Goal: Task Accomplishment & Management: Contribute content

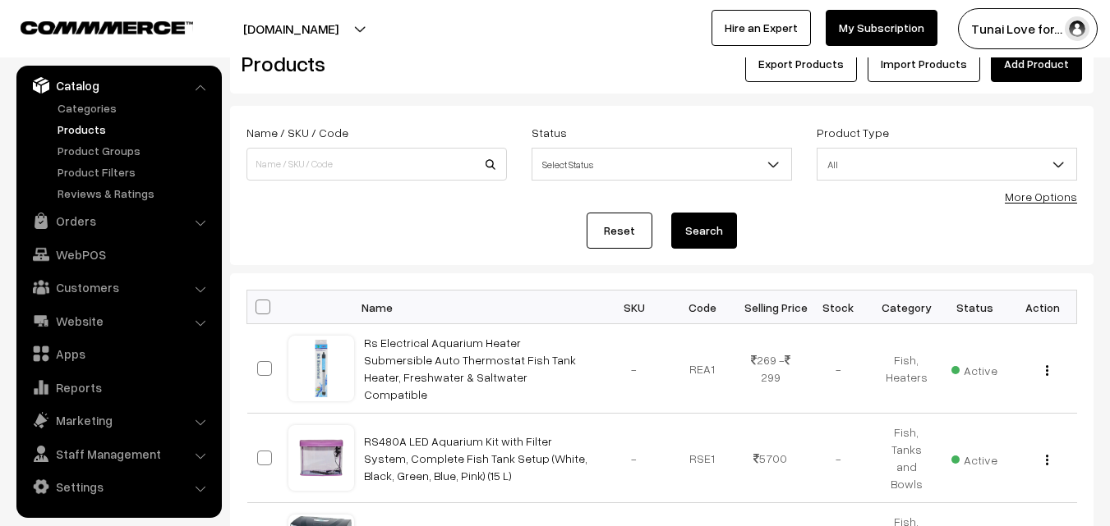
scroll to position [82, 0]
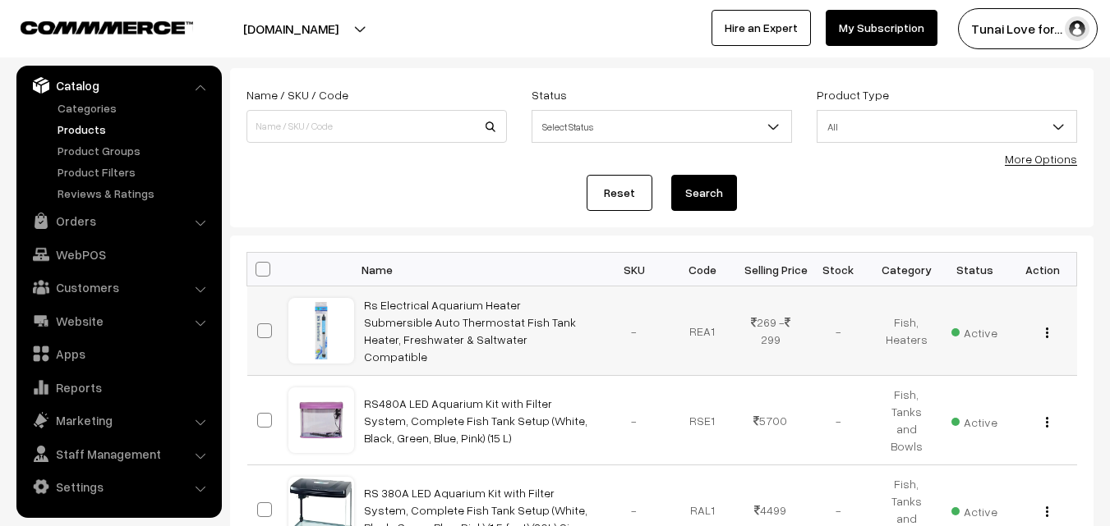
click at [1047, 331] on img "button" at bounding box center [1047, 333] width 2 height 11
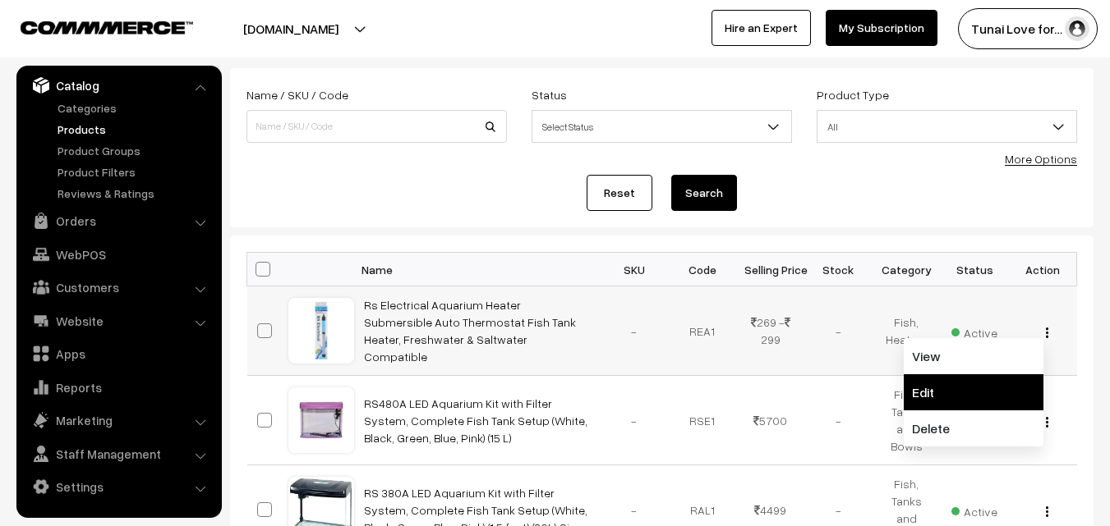
click at [928, 388] on link "Edit" at bounding box center [973, 393] width 140 height 36
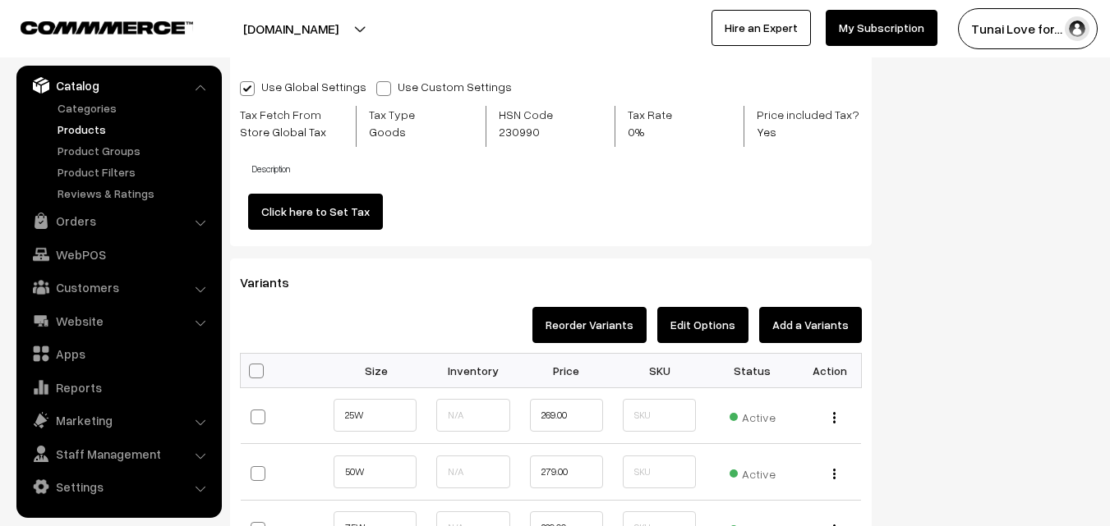
scroll to position [1889, 0]
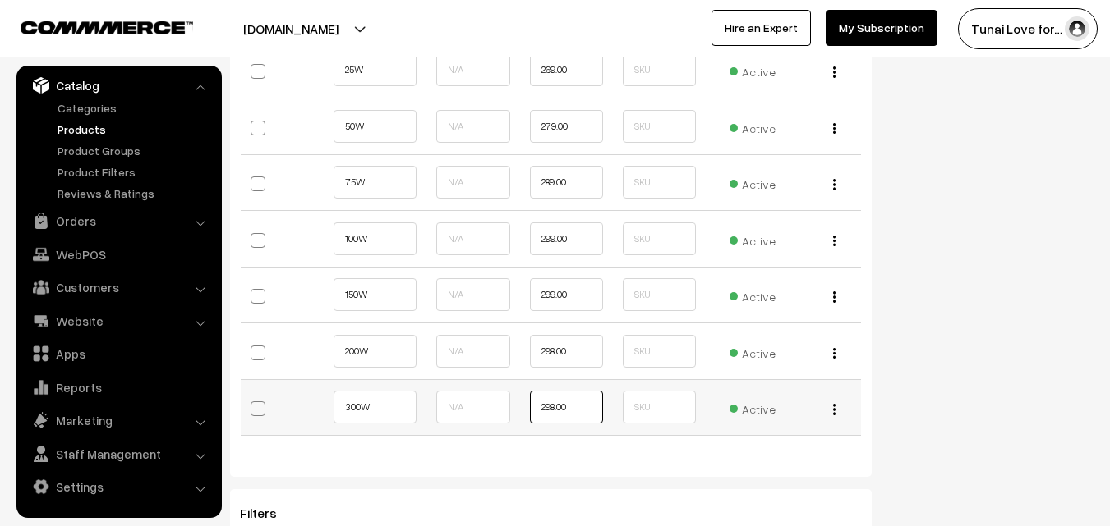
click at [556, 410] on input "298.00" at bounding box center [566, 407] width 73 height 33
type input "299.00"
click at [554, 351] on input "298.00" at bounding box center [566, 351] width 73 height 33
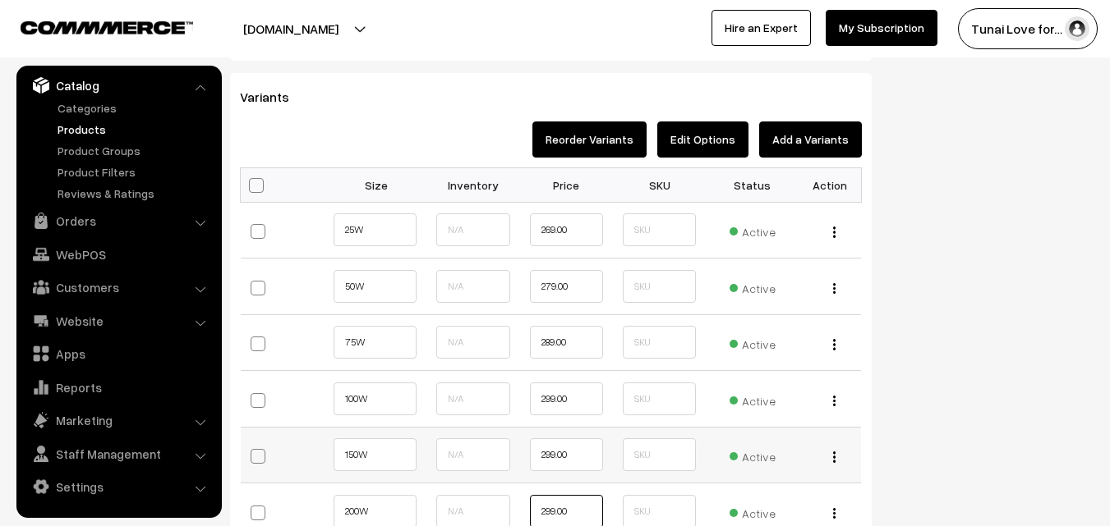
scroll to position [1725, 0]
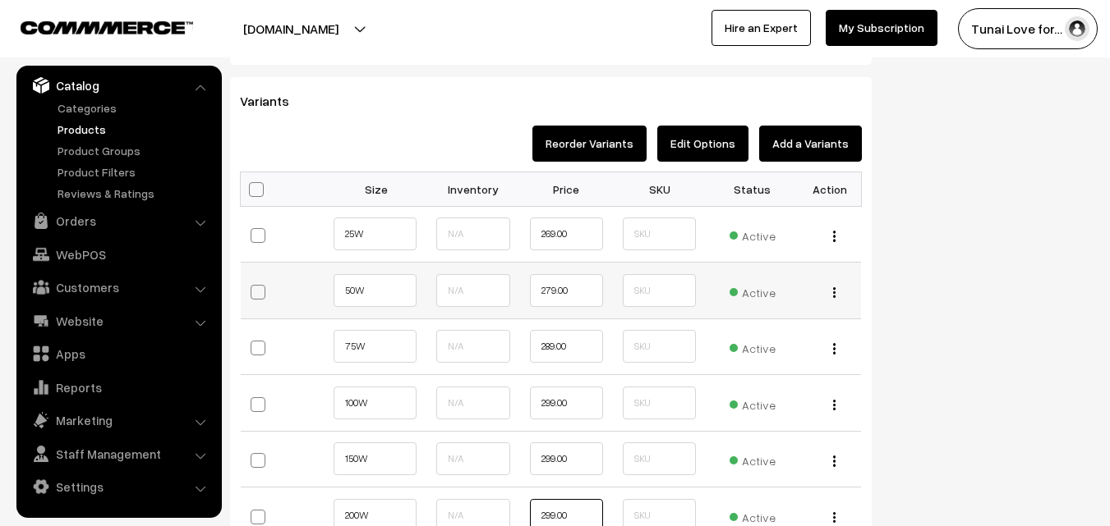
type input "299.00"
click at [551, 287] on input "279.00" at bounding box center [566, 290] width 73 height 33
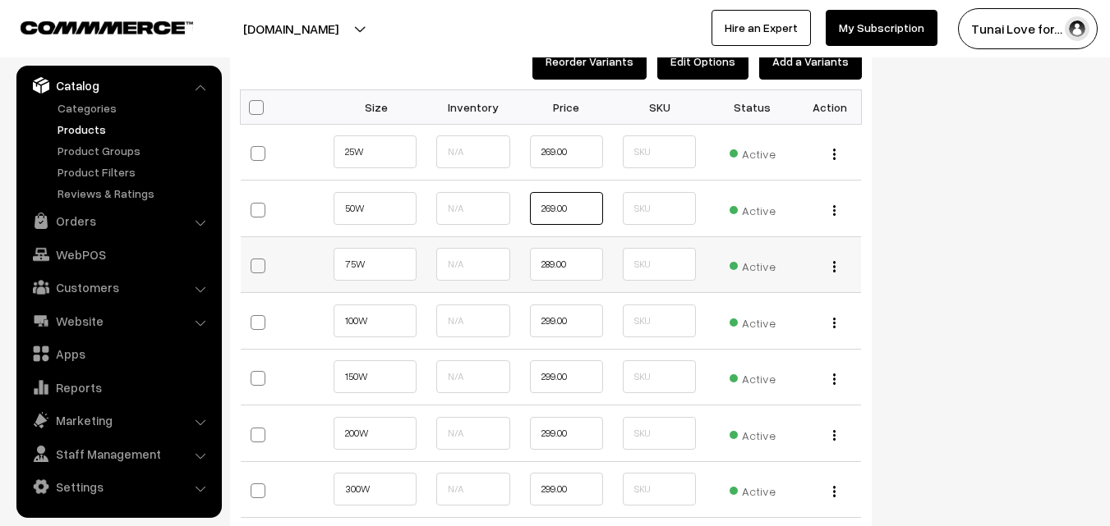
type input "269.00"
click at [551, 264] on input "289.00" at bounding box center [566, 264] width 73 height 33
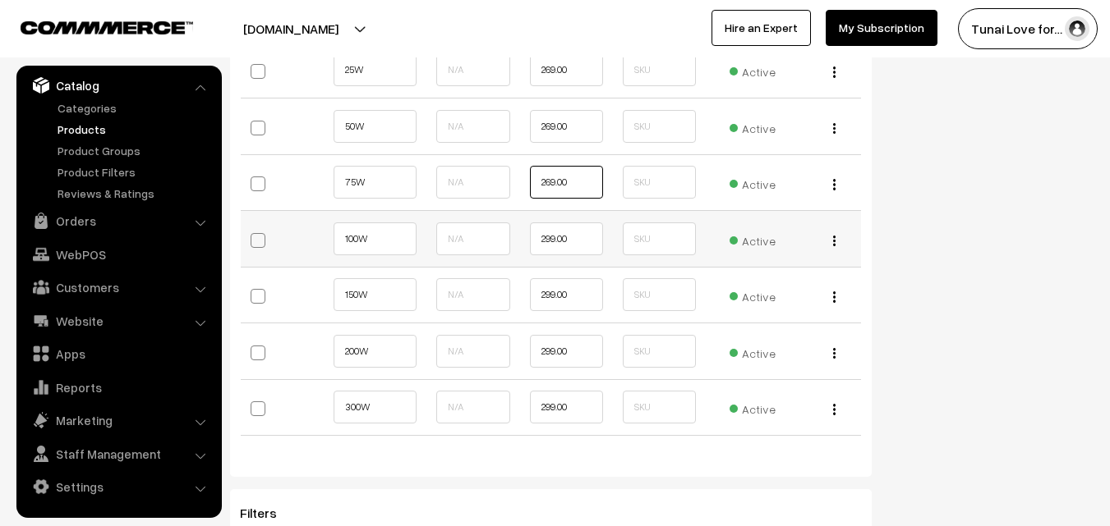
type input "269.00"
click at [554, 241] on input "299.00" at bounding box center [566, 239] width 73 height 33
click at [551, 238] on input "299.00" at bounding box center [566, 239] width 73 height 33
type input "289.00"
click at [551, 296] on input "299.00" at bounding box center [566, 294] width 73 height 33
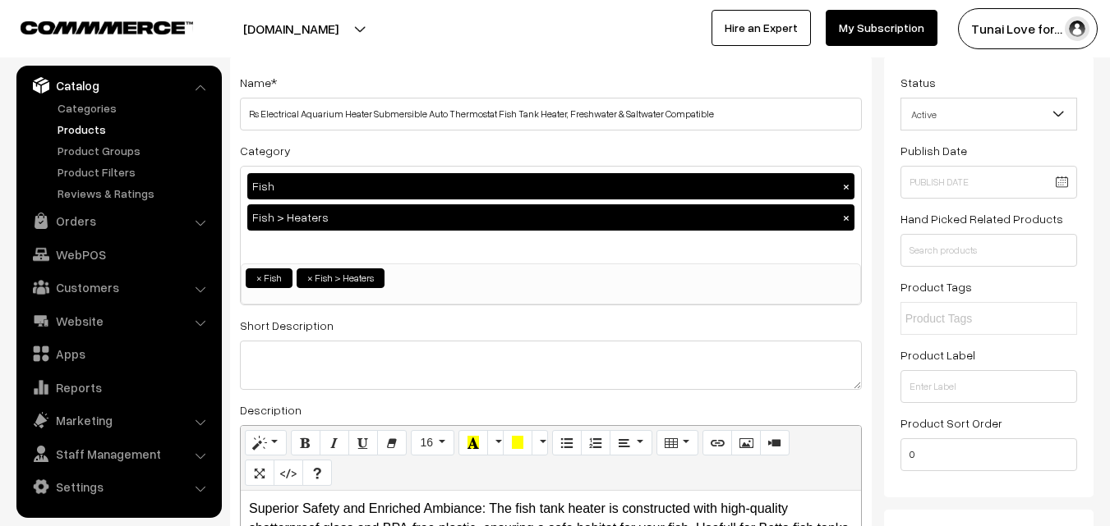
scroll to position [0, 0]
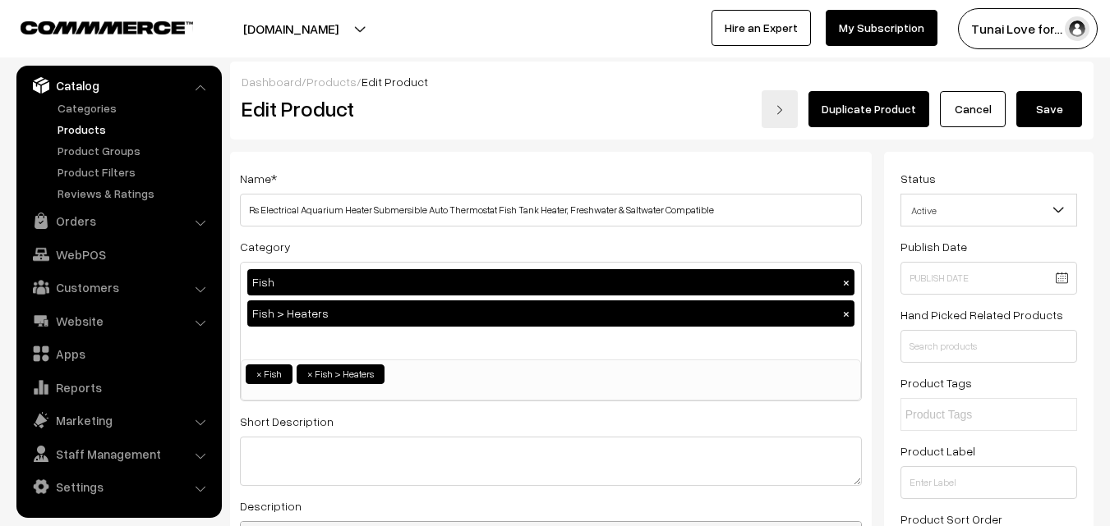
type input "289.00"
click at [1040, 114] on button "Save" at bounding box center [1049, 109] width 66 height 36
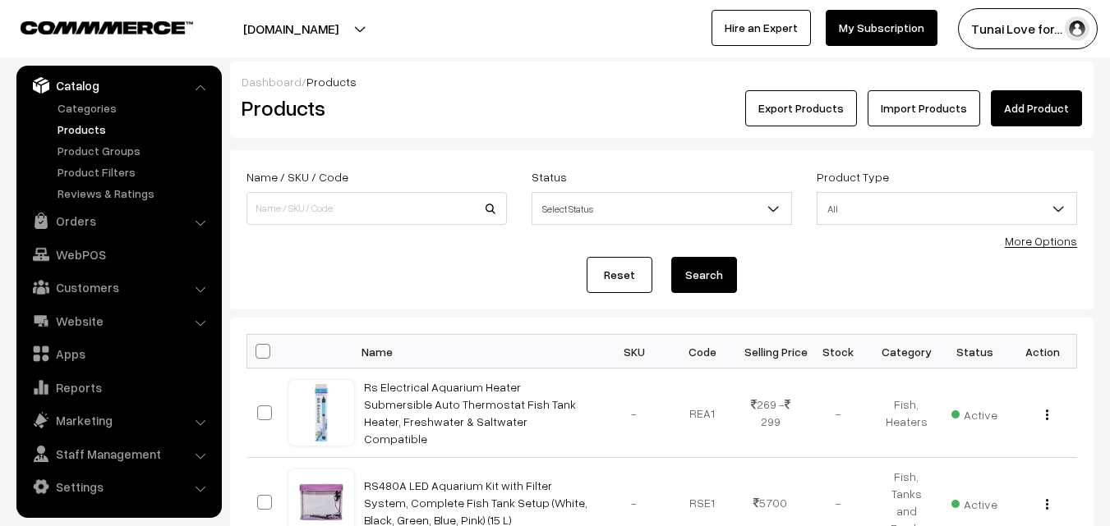
click at [1030, 103] on link "Add Product" at bounding box center [1036, 108] width 91 height 36
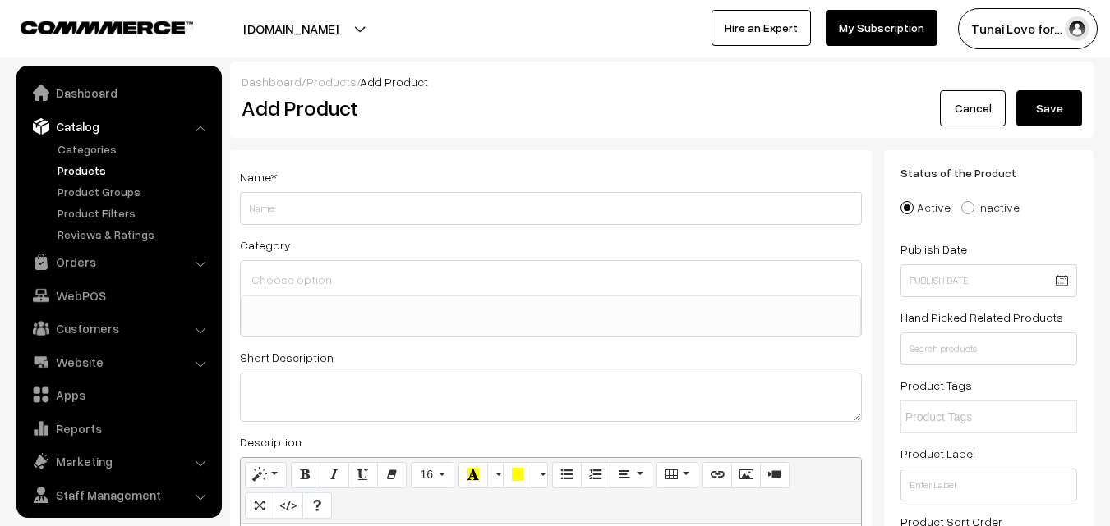
select select
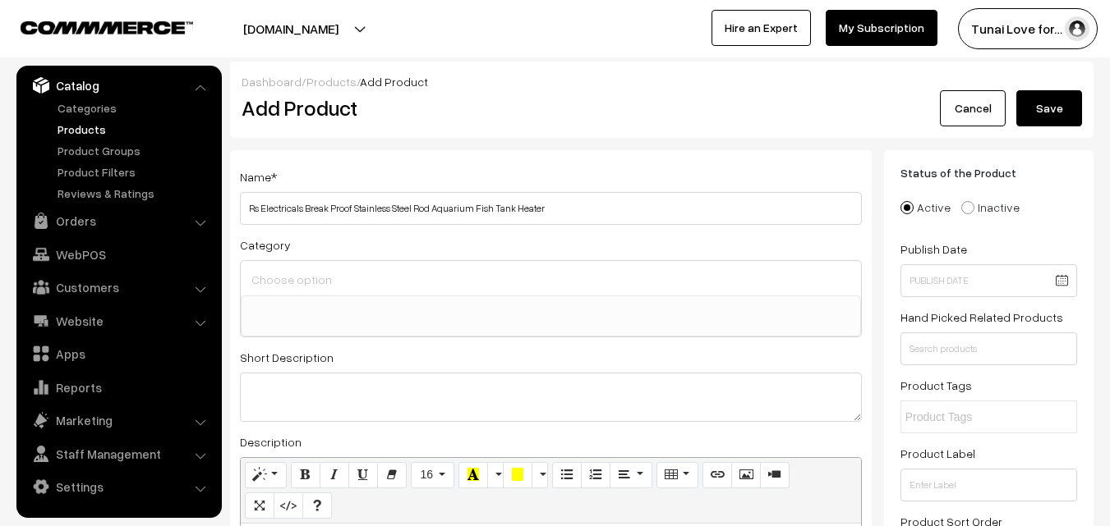
drag, startPoint x: 306, startPoint y: 208, endPoint x: 352, endPoint y: 209, distance: 46.0
click at [352, 209] on input "Rs Electricals Break Proof Stainless Steel Rod Aquarium Fish Tank Heater" at bounding box center [551, 208] width 622 height 33
click at [516, 214] on input "Rs Electricals Stainless Steel Rod Aquarium Fish Tank Heater" at bounding box center [551, 208] width 622 height 33
drag, startPoint x: 470, startPoint y: 209, endPoint x: 508, endPoint y: 209, distance: 38.6
click at [508, 209] on input "Rs Electricals Stainless Steel Rod Aquarium Fish Tank Heater" at bounding box center [551, 208] width 622 height 33
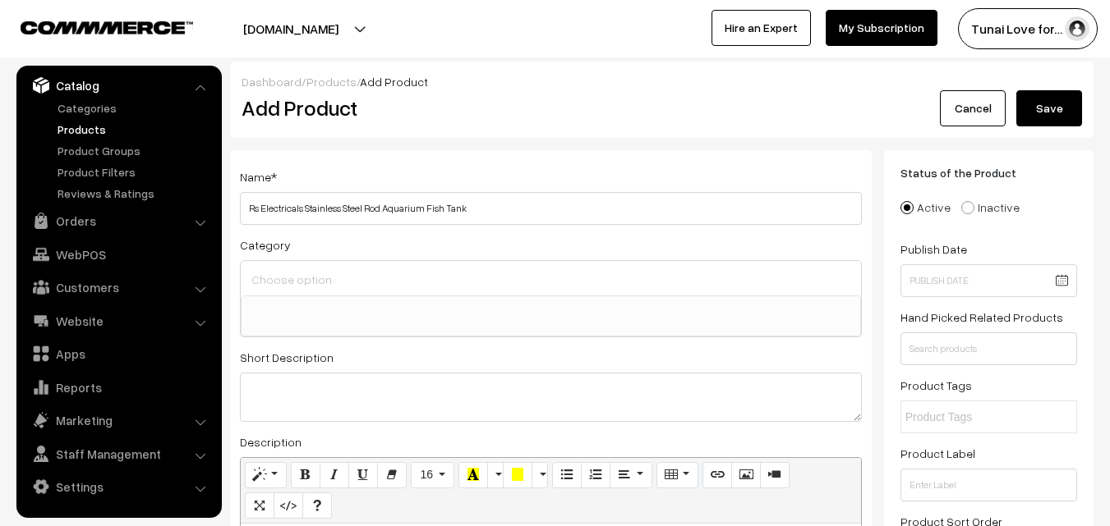
click at [384, 207] on input "Rs Electricals Stainless Steel Rod Aquarium Fish Tank" at bounding box center [551, 208] width 622 height 33
click at [552, 209] on input "Rs Electricals Stainless Steel Rod Heater for Aquarium Fish Tank" at bounding box center [551, 208] width 622 height 33
type input "Rs Electricals Stainless Steel Rod Heater for Aquarium Fish Tank"
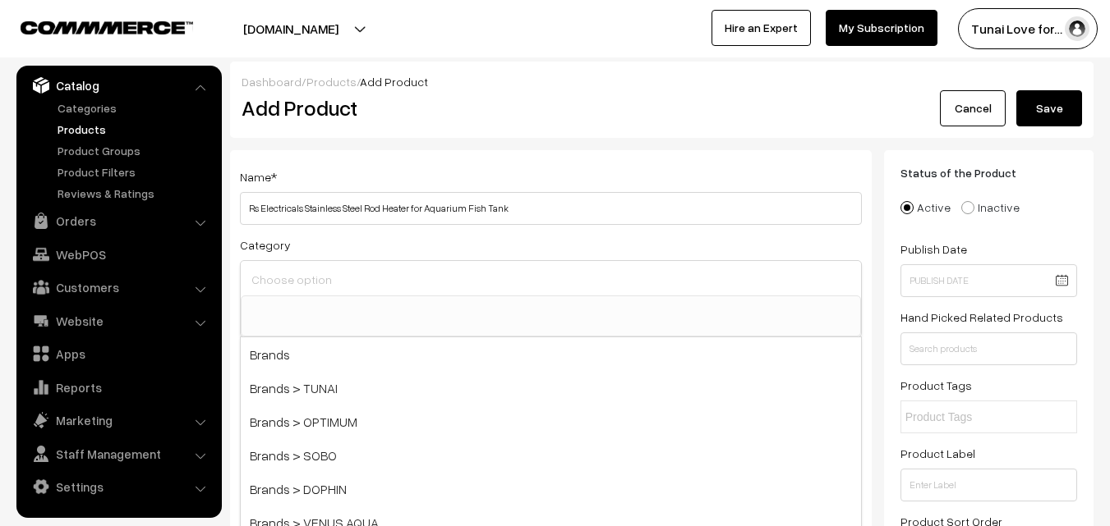
click at [353, 280] on input at bounding box center [550, 280] width 607 height 24
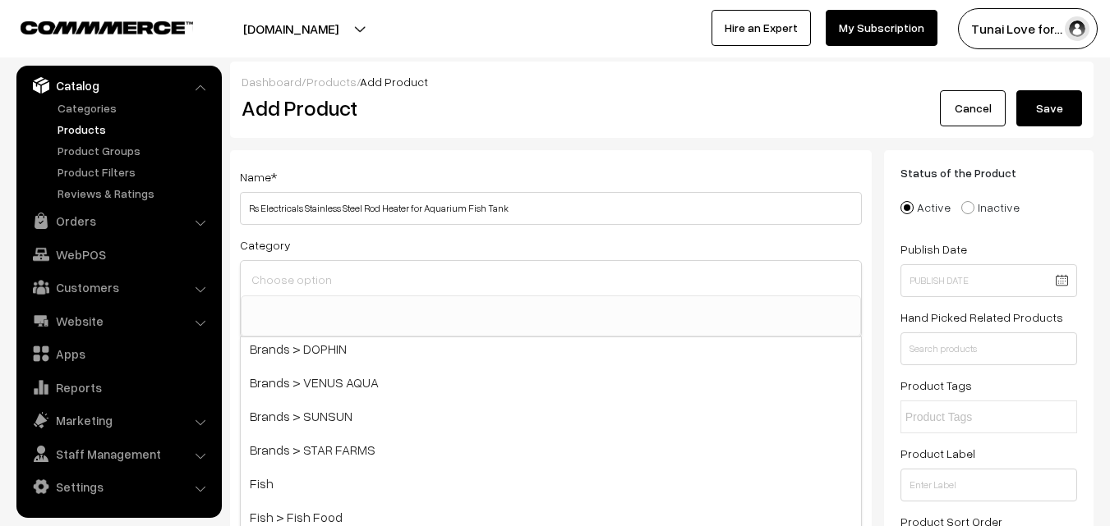
scroll to position [164, 0]
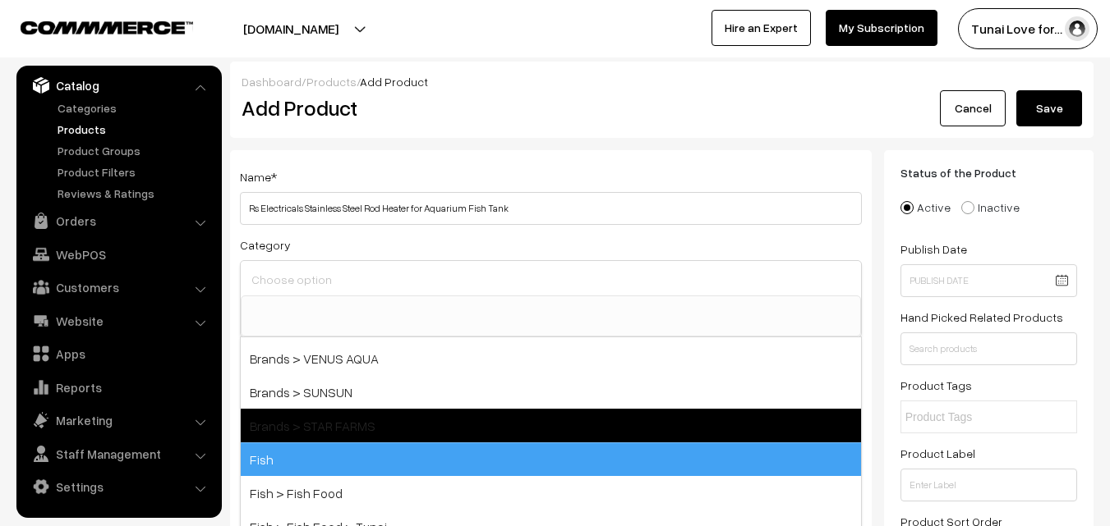
drag, startPoint x: 333, startPoint y: 459, endPoint x: 349, endPoint y: 459, distance: 15.6
click at [333, 461] on span "Fish" at bounding box center [551, 460] width 620 height 34
select select "1"
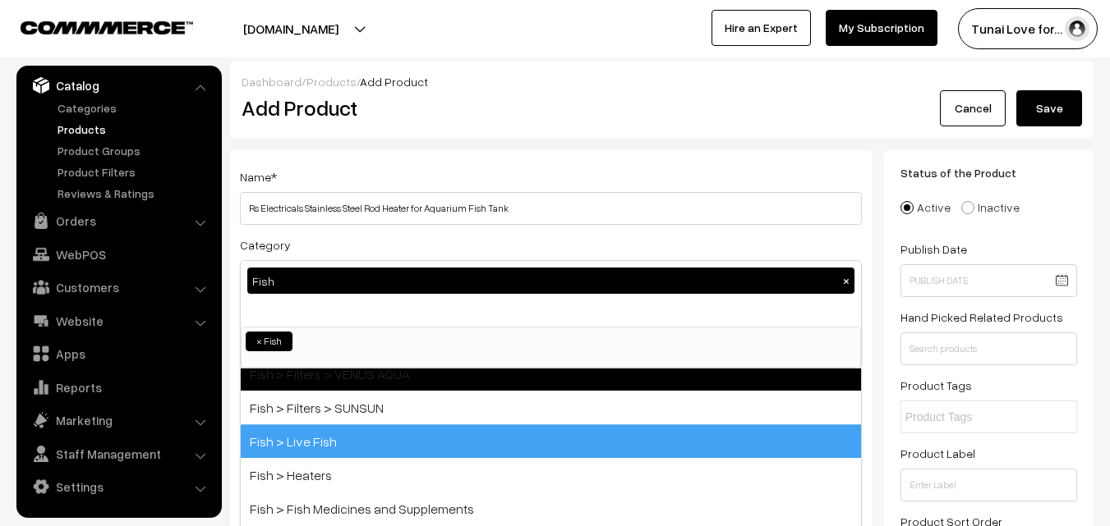
scroll to position [82, 0]
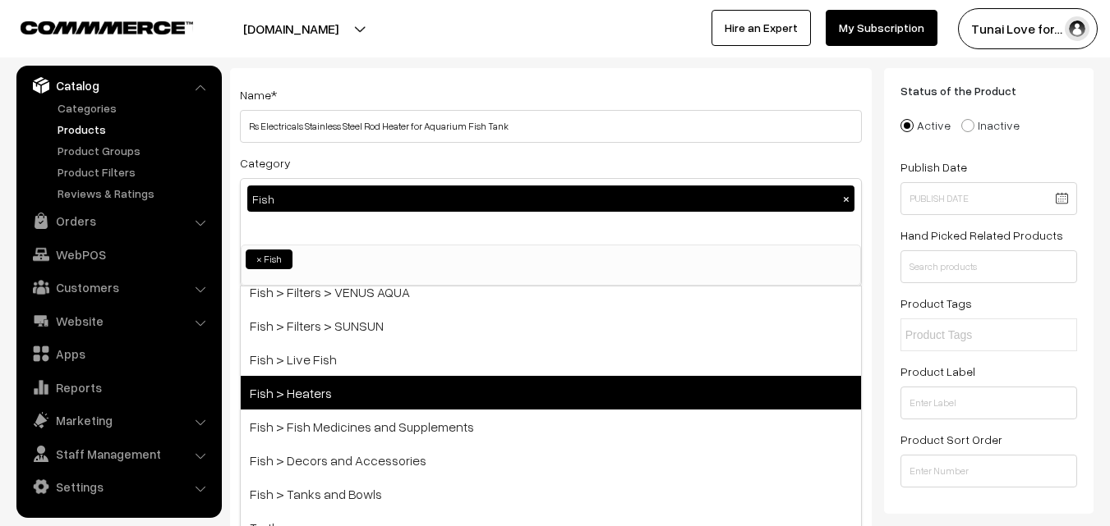
click at [346, 400] on span "Fish > Heaters" at bounding box center [551, 393] width 620 height 34
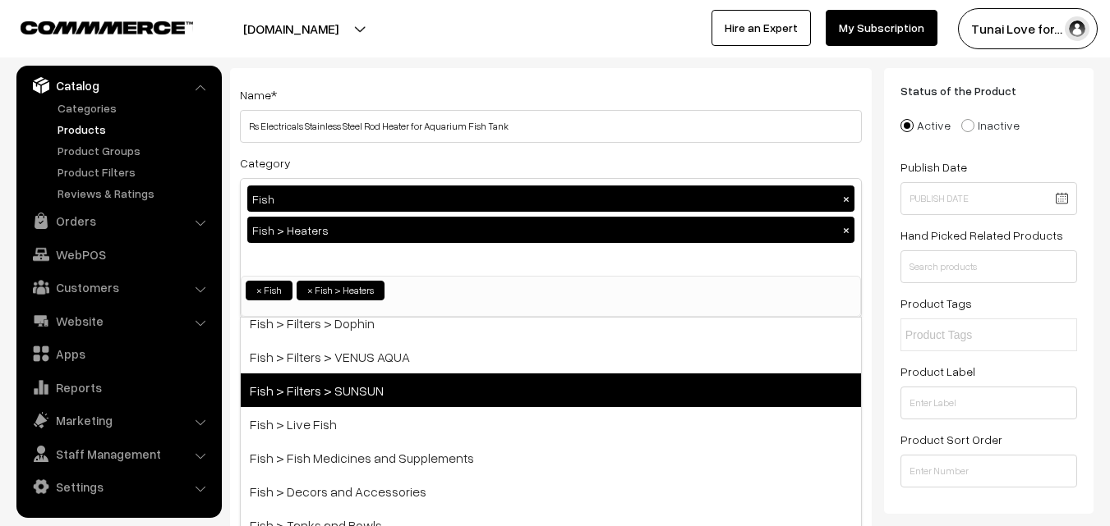
scroll to position [685, 0]
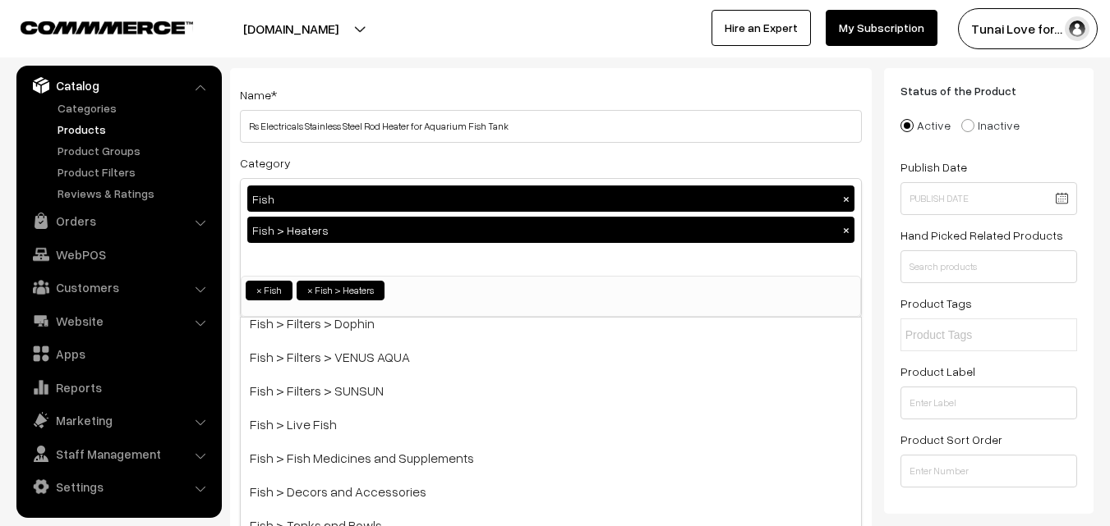
click at [887, 320] on div "Status of the Product Active Inactive Product Type -- Select -- -- Select -- Pu…" at bounding box center [988, 291] width 209 height 446
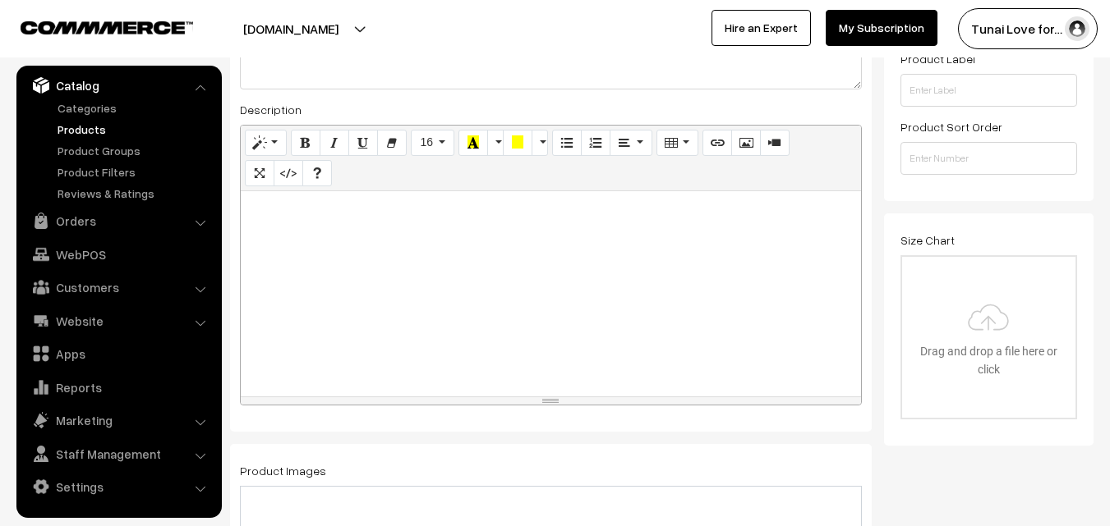
scroll to position [411, 0]
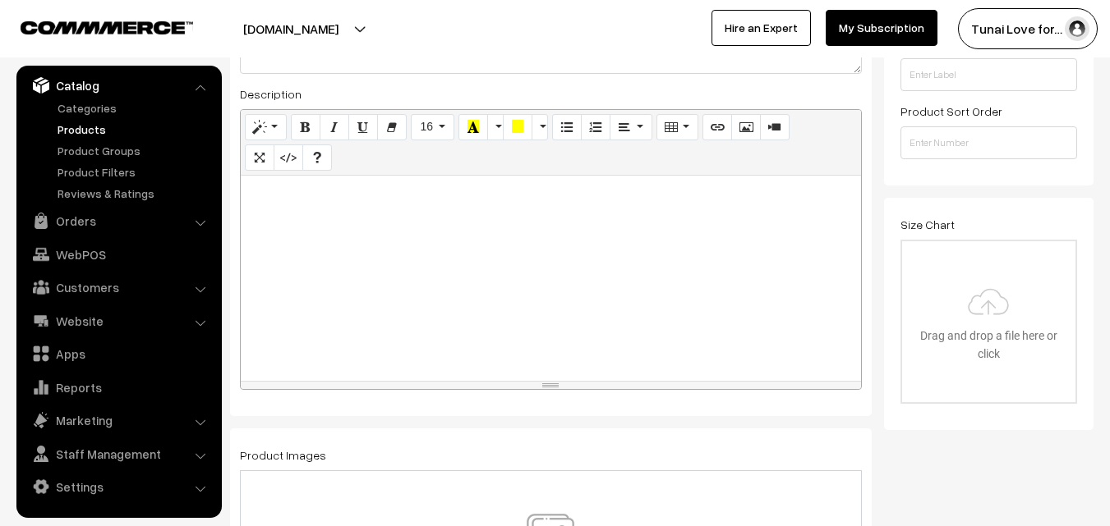
click at [572, 255] on div at bounding box center [551, 278] width 620 height 205
click at [389, 278] on div at bounding box center [551, 278] width 620 height 205
paste div
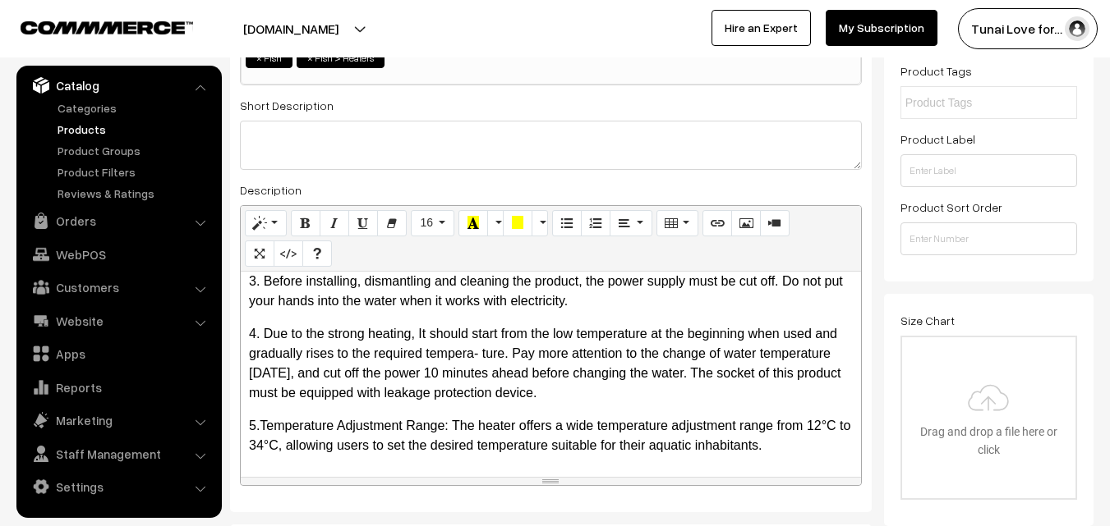
scroll to position [493, 0]
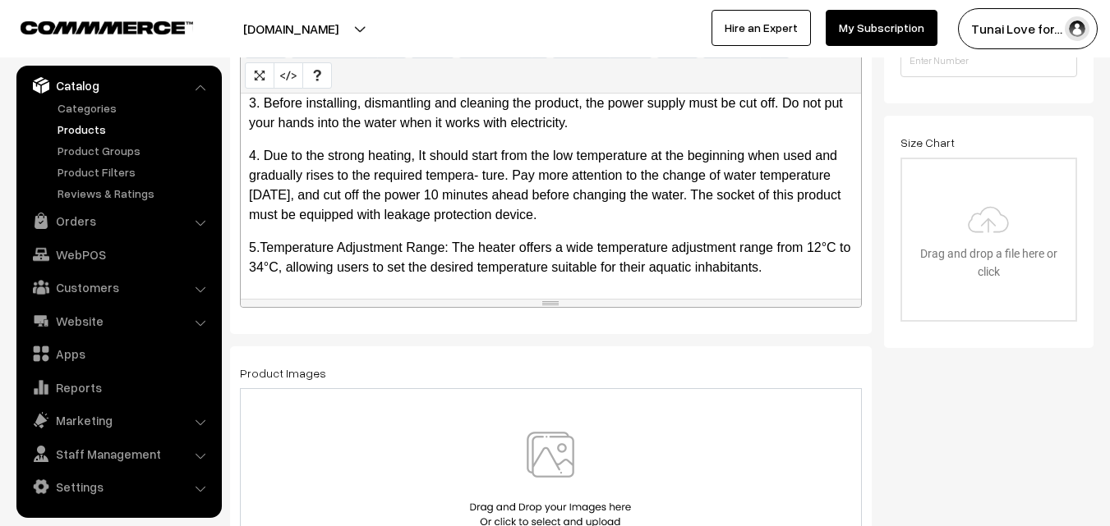
click at [560, 425] on div at bounding box center [551, 479] width 622 height 183
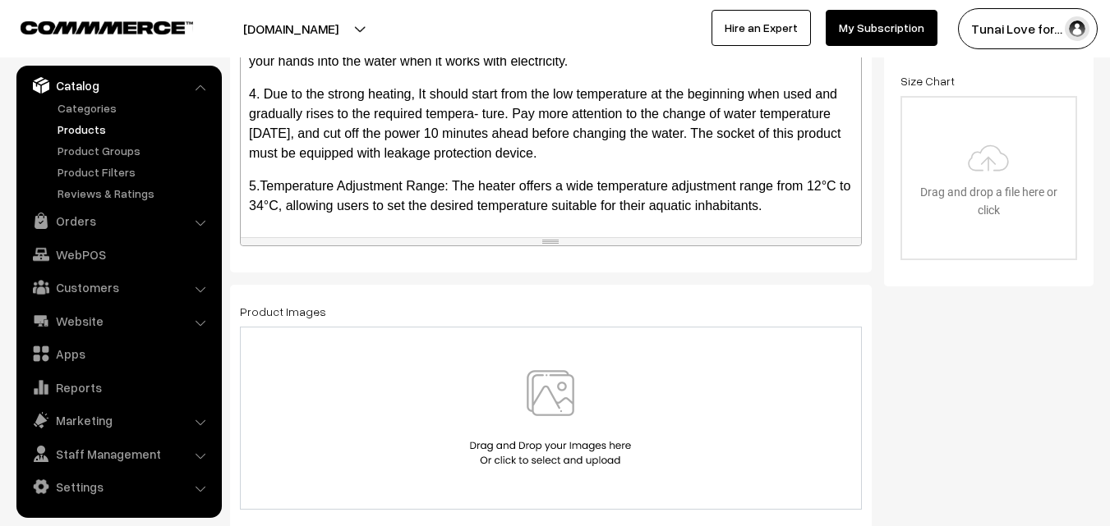
scroll to position [657, 0]
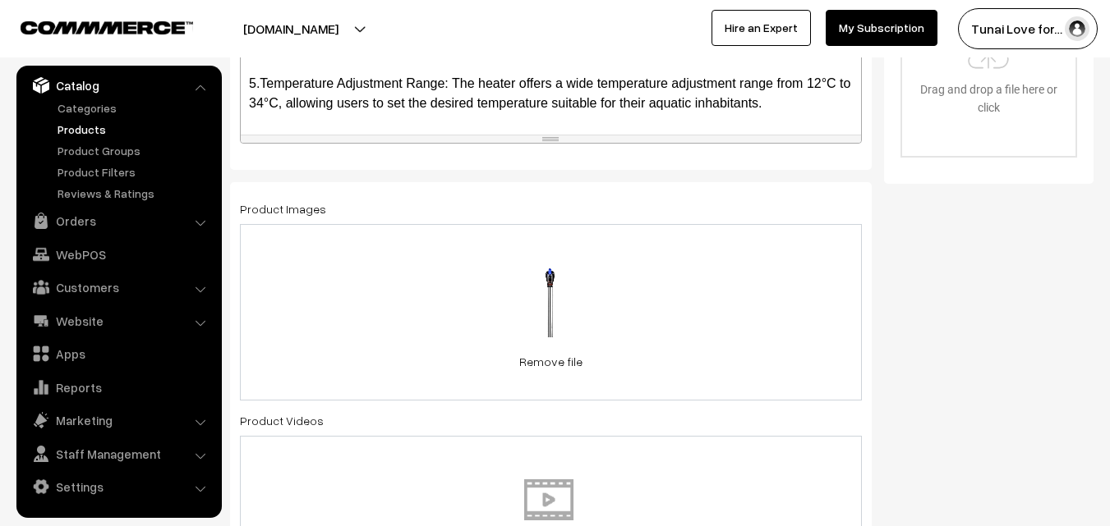
click at [711, 324] on div "21.3 KB 51HFJEyYGSL._SL1500_.jpg Check Error Remove file" at bounding box center [551, 312] width 622 height 177
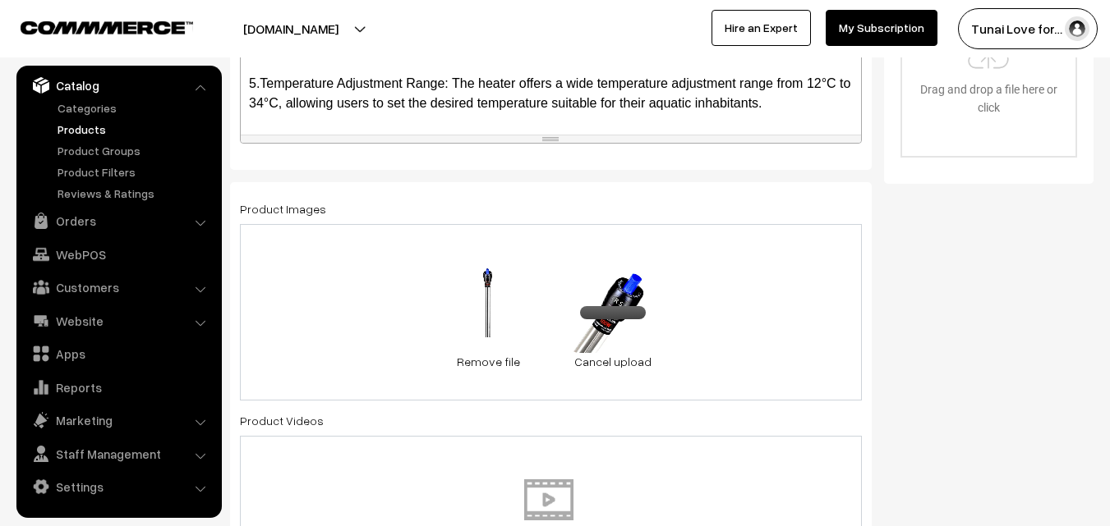
click at [753, 252] on div "21.3 KB 51HFJEyYGSL._SL1500_.jpg Check Error Remove file 12.7 KB 100-break-proo…" at bounding box center [551, 312] width 622 height 177
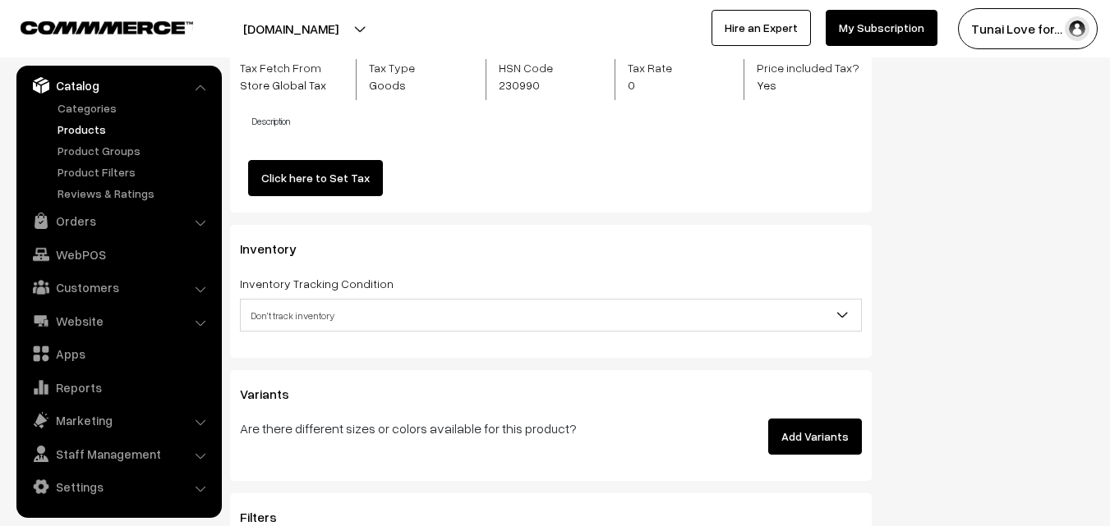
scroll to position [1889, 0]
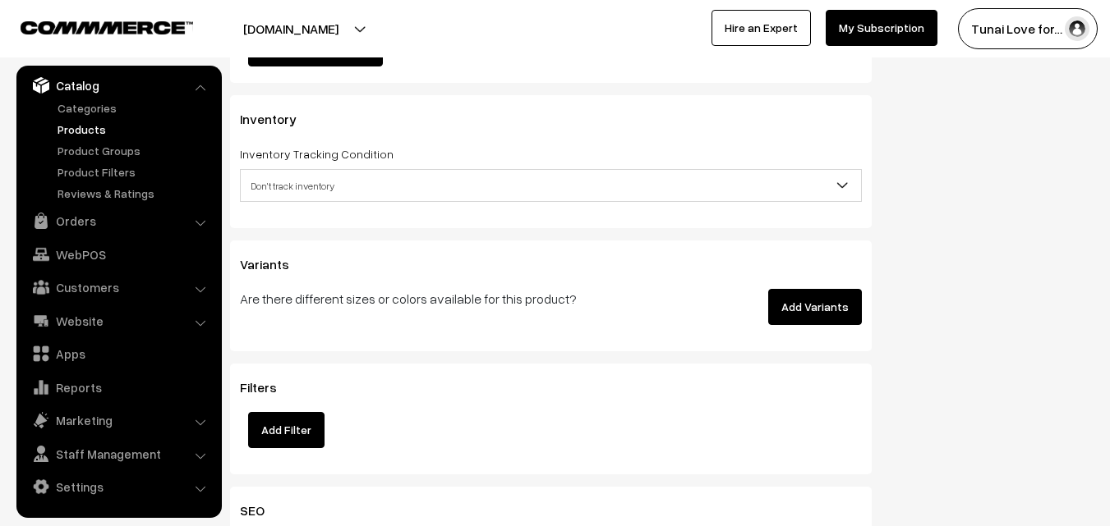
click at [788, 311] on button "Add Variants" at bounding box center [815, 307] width 94 height 36
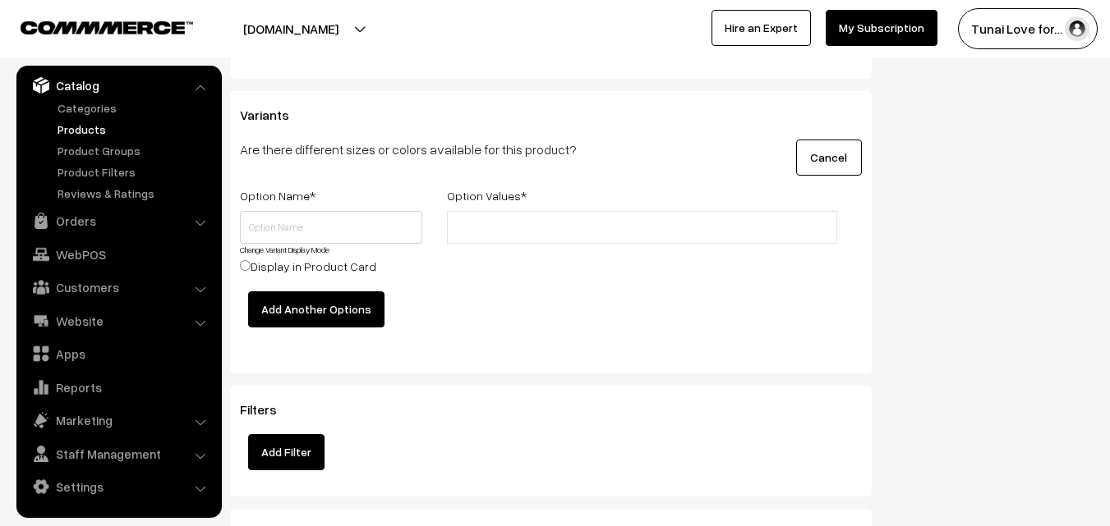
scroll to position [2135, 0]
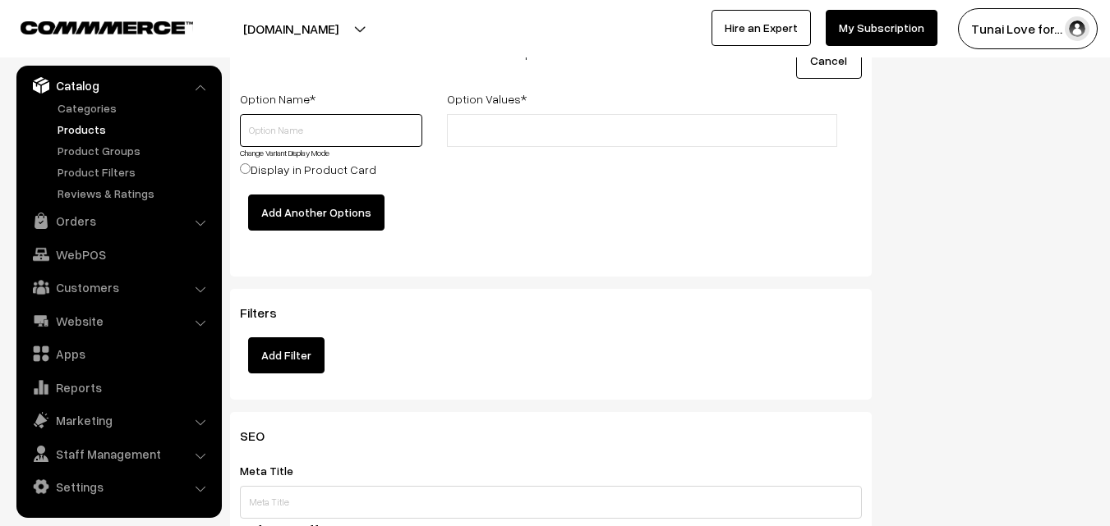
click at [310, 129] on input "text" at bounding box center [331, 130] width 182 height 33
type input "Size"
click at [506, 131] on input "text" at bounding box center [524, 130] width 144 height 17
type input "100W"
click at [614, 195] on div "Option Name * Option Values * Size Change Variant Display Mode Display in Produ…" at bounding box center [551, 170] width 646 height 162
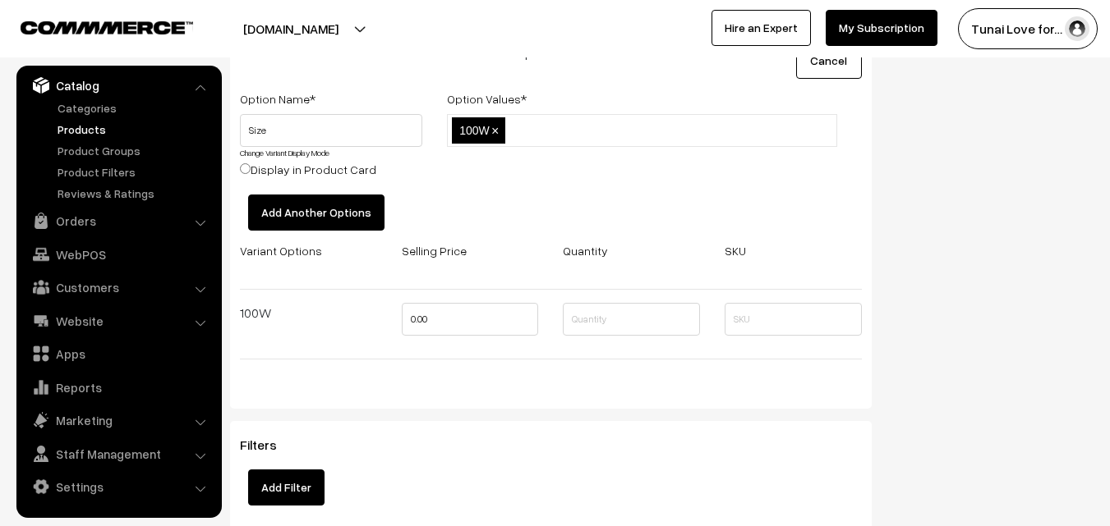
click at [586, 125] on input "text" at bounding box center [581, 130] width 144 height 17
type input "200W"
click at [527, 173] on div "100W,200W 100W ×" at bounding box center [641, 154] width 415 height 80
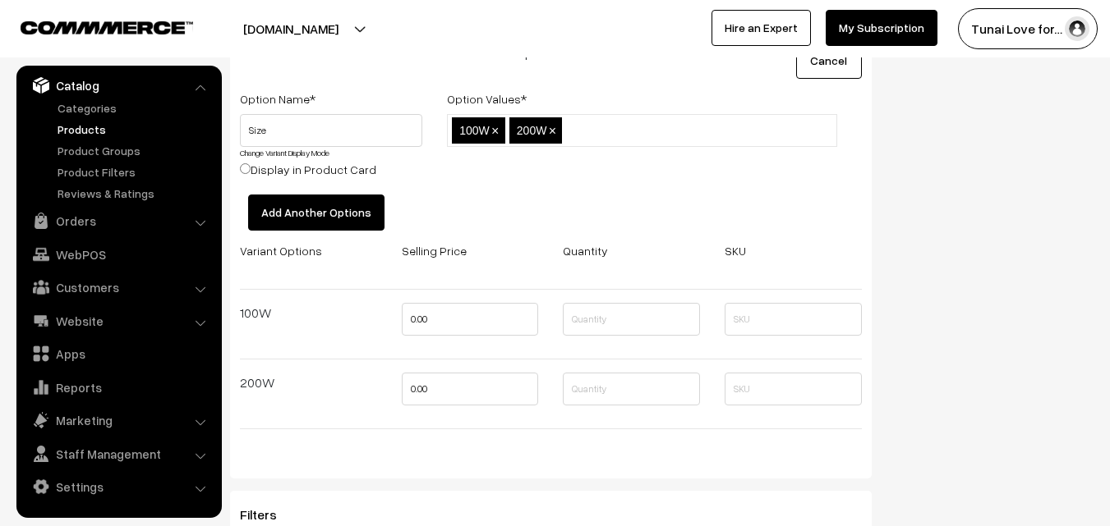
click at [595, 128] on input "text" at bounding box center [638, 130] width 144 height 17
type input "300W"
click at [571, 177] on div "100W,200W,300W 100W × 200W ×" at bounding box center [641, 154] width 415 height 80
click at [655, 117] on li at bounding box center [696, 130] width 147 height 26
click at [646, 129] on input "text" at bounding box center [695, 130] width 144 height 17
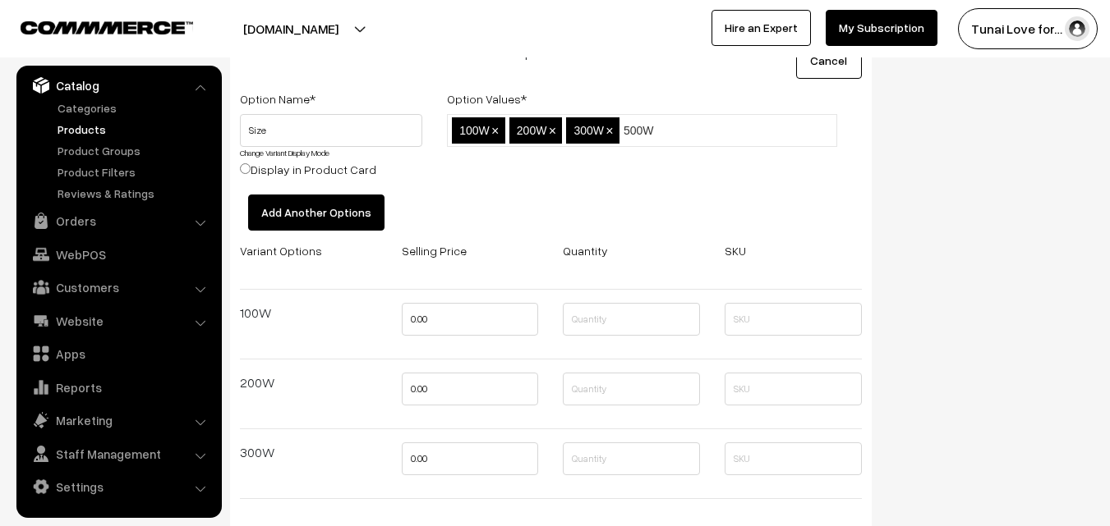
type input "500W"
click at [660, 176] on div "100W,200W,300W,500W 100W × 200W × 300W ×" at bounding box center [641, 154] width 415 height 80
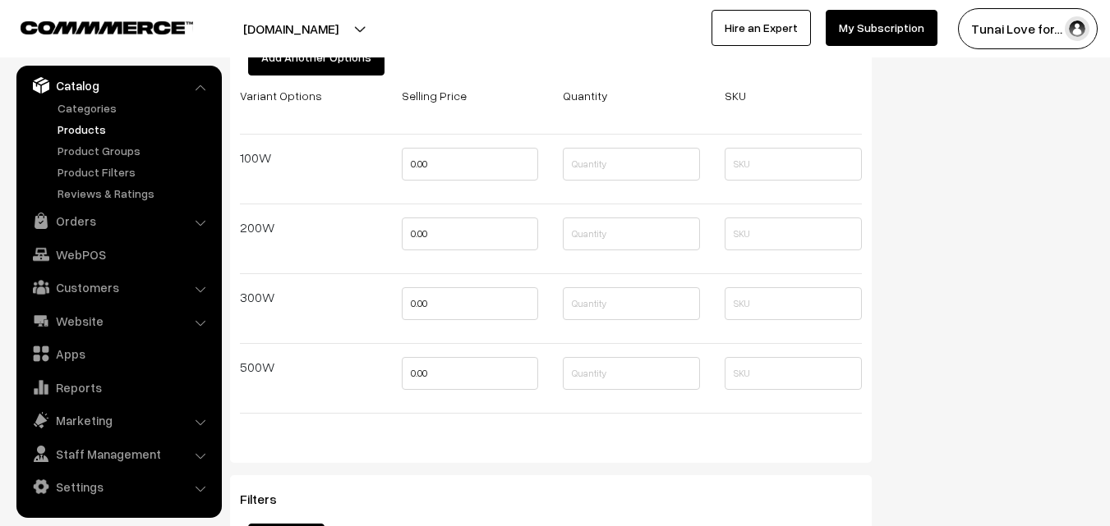
scroll to position [2300, 0]
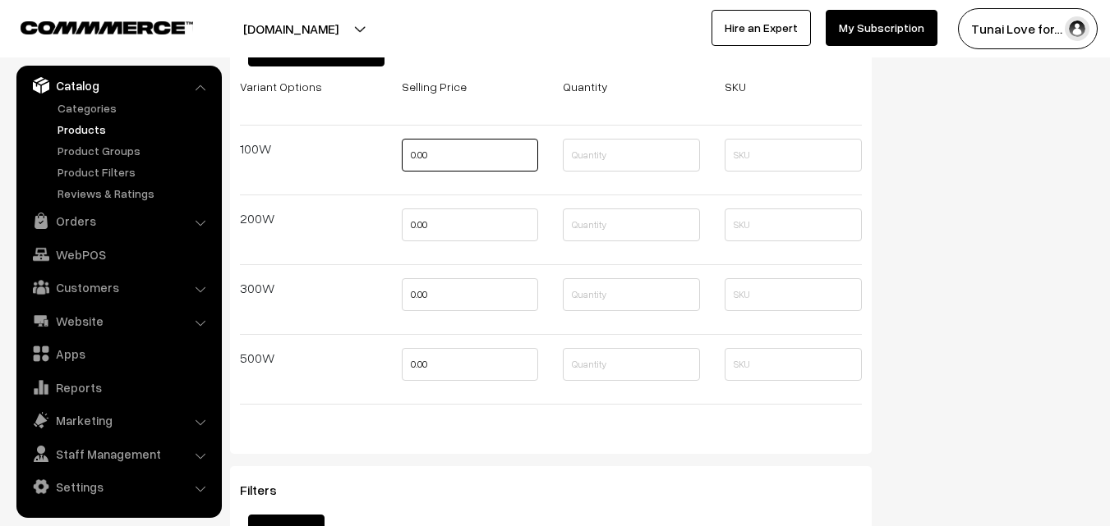
click at [453, 155] on input "0.00" at bounding box center [470, 155] width 137 height 33
drag, startPoint x: 445, startPoint y: 149, endPoint x: 391, endPoint y: 155, distance: 54.5
click at [391, 155] on div "0" at bounding box center [470, 160] width 162 height 43
type input "650"
drag, startPoint x: 439, startPoint y: 232, endPoint x: 392, endPoint y: 228, distance: 47.0
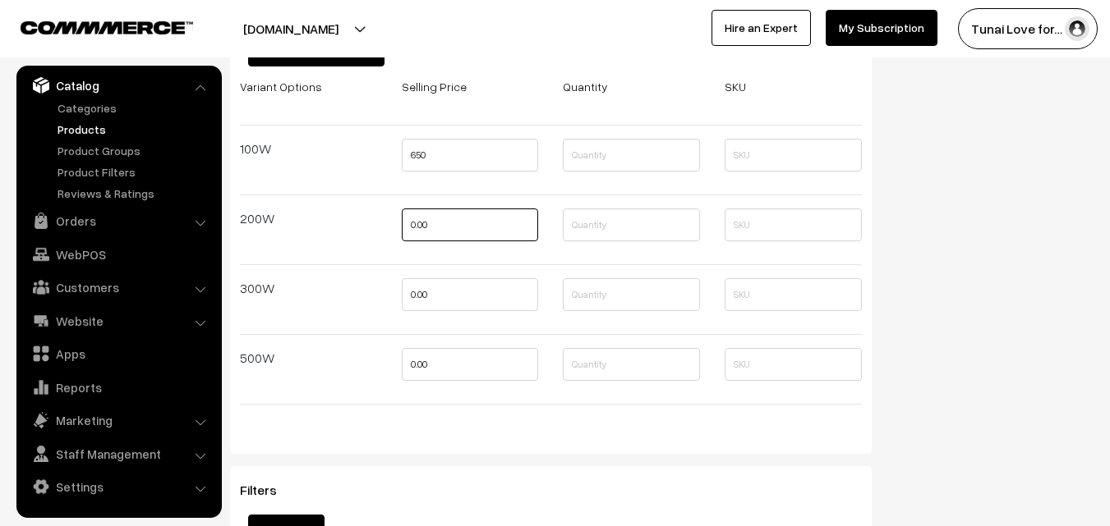
click at [392, 228] on div "0.00" at bounding box center [470, 230] width 162 height 43
type input "0"
drag, startPoint x: 439, startPoint y: 162, endPoint x: 400, endPoint y: 156, distance: 39.0
click at [400, 156] on div "650" at bounding box center [470, 160] width 162 height 43
type input "599"
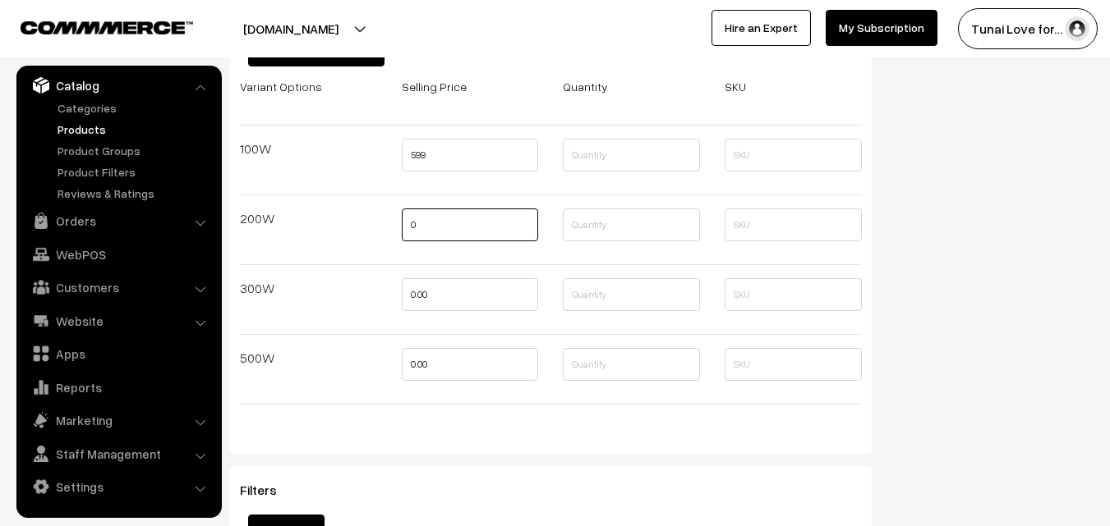
click at [432, 237] on input "0" at bounding box center [470, 225] width 137 height 33
drag, startPoint x: 423, startPoint y: 219, endPoint x: 410, endPoint y: 222, distance: 13.4
click at [410, 222] on input "0" at bounding box center [470, 225] width 137 height 33
type input "699"
click at [440, 299] on input "0.00" at bounding box center [470, 294] width 137 height 33
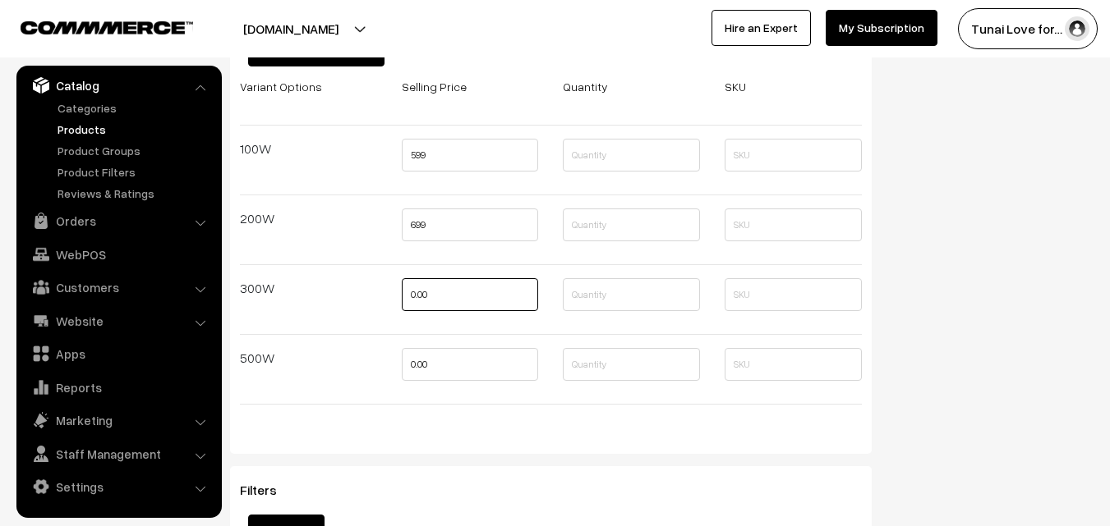
drag, startPoint x: 444, startPoint y: 298, endPoint x: 388, endPoint y: 297, distance: 55.1
click at [389, 297] on div "0.00" at bounding box center [470, 299] width 162 height 43
type input "0"
drag, startPoint x: 434, startPoint y: 225, endPoint x: 416, endPoint y: 221, distance: 18.5
click at [416, 221] on input "699" at bounding box center [470, 225] width 137 height 33
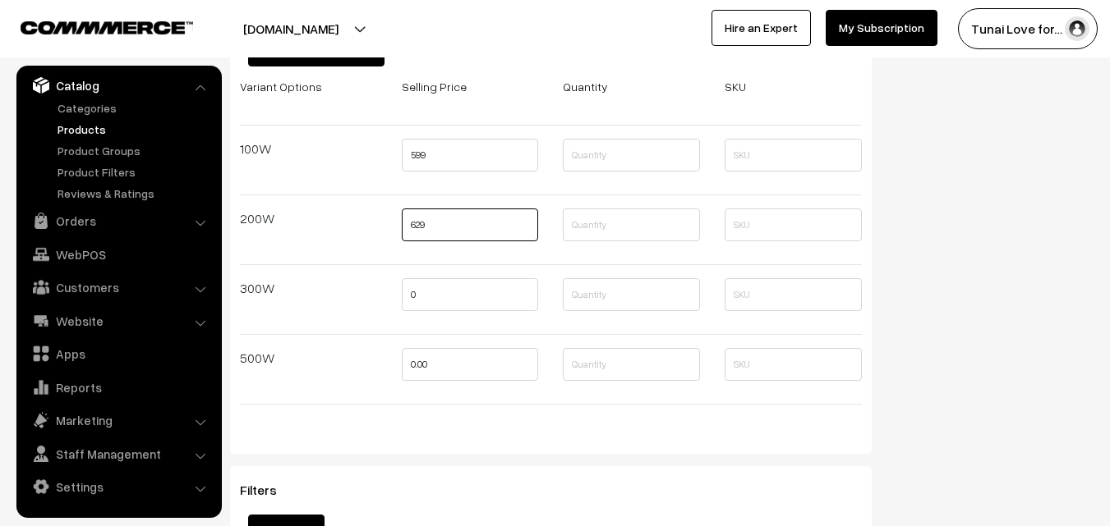
type input "629"
drag, startPoint x: 425, startPoint y: 295, endPoint x: 407, endPoint y: 292, distance: 19.2
click at [407, 292] on input "0" at bounding box center [470, 294] width 137 height 33
type input "666"
click at [456, 361] on input "0.00" at bounding box center [470, 364] width 137 height 33
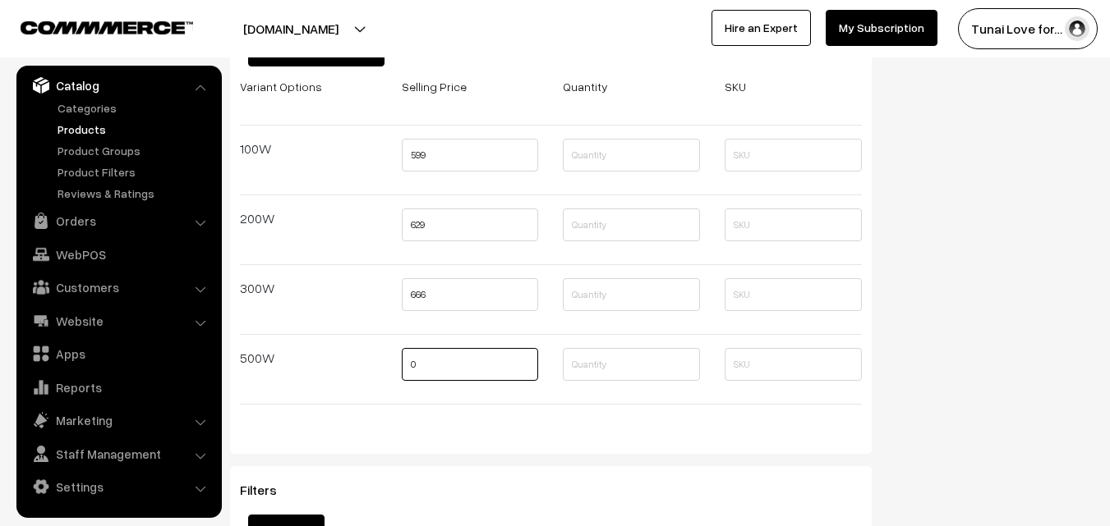
drag, startPoint x: 428, startPoint y: 363, endPoint x: 391, endPoint y: 358, distance: 37.3
click at [391, 358] on div "0" at bounding box center [470, 369] width 162 height 43
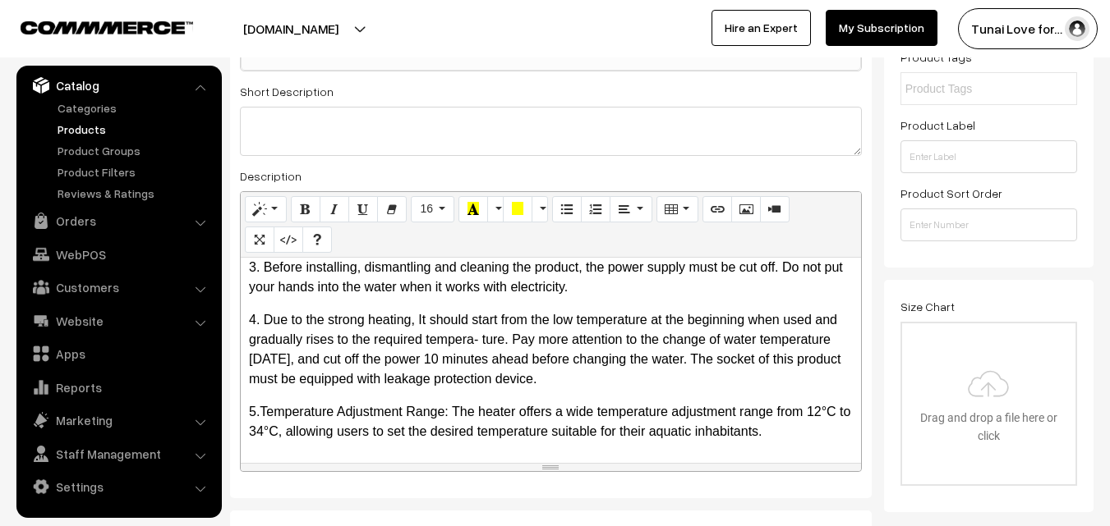
scroll to position [0, 0]
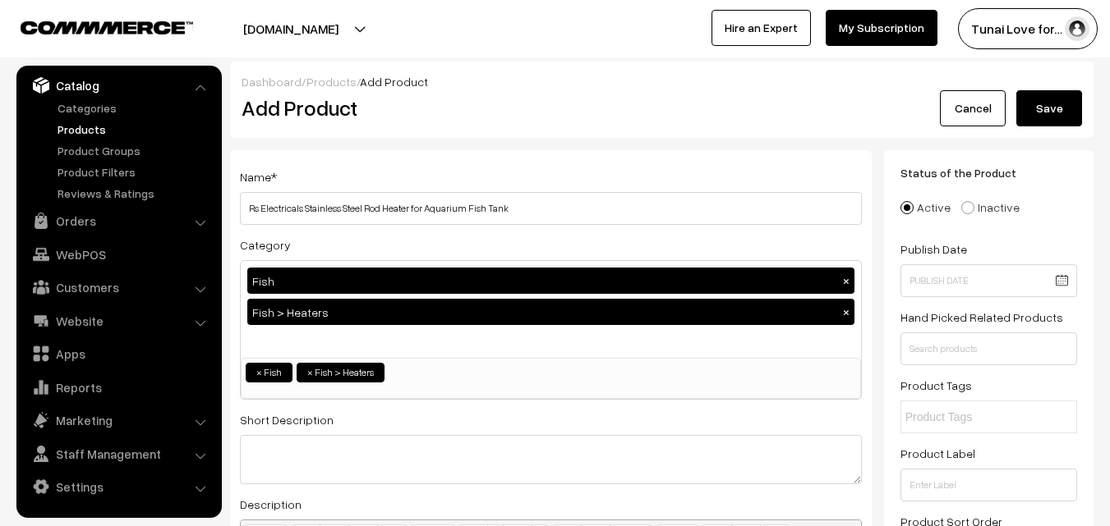
type input "719"
click at [1046, 113] on button "Save" at bounding box center [1049, 108] width 66 height 36
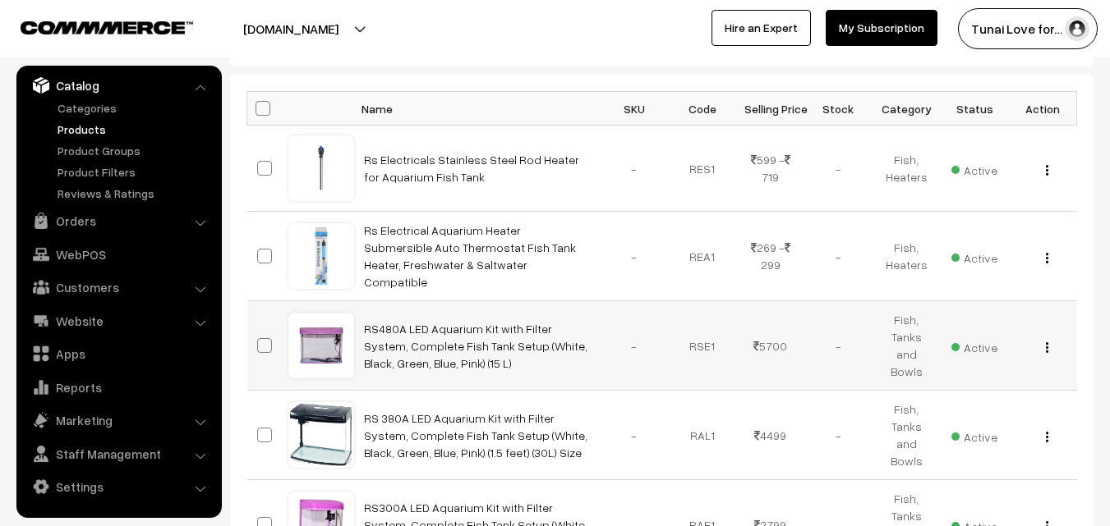
scroll to position [246, 0]
